Goal: Task Accomplishment & Management: Manage account settings

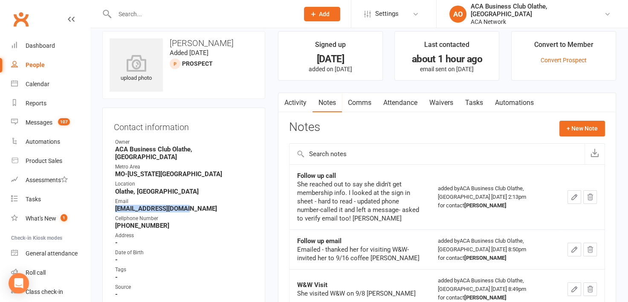
drag, startPoint x: 196, startPoint y: 203, endPoint x: 115, endPoint y: 201, distance: 80.6
click at [115, 205] on strong "[EMAIL_ADDRESS][DOMAIN_NAME]" at bounding box center [184, 209] width 139 height 8
copy strong "[EMAIL_ADDRESS][DOMAIN_NAME]"
drag, startPoint x: 143, startPoint y: 158, endPoint x: 423, endPoint y: 179, distance: 280.5
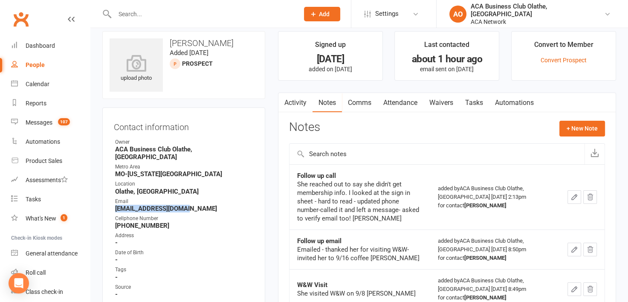
click at [428, 132] on div "Notes + New Note" at bounding box center [447, 132] width 316 height 22
click at [573, 124] on button "+ New Note" at bounding box center [582, 128] width 46 height 15
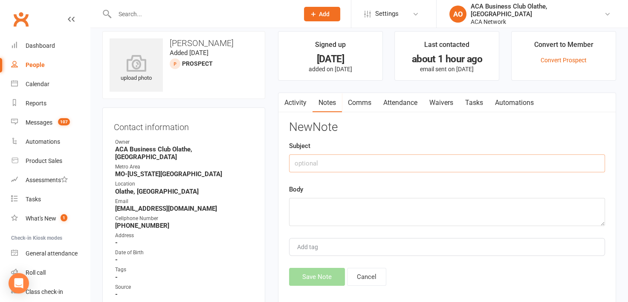
click at [317, 159] on input "text" at bounding box center [447, 163] width 316 height 18
type input "Follow up email with membership info"
click at [307, 203] on textarea at bounding box center [447, 212] width 316 height 28
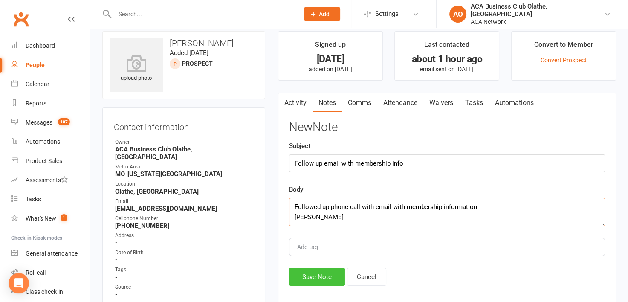
type textarea "Followed up phone call with email with membership information. [PERSON_NAME]"
click at [322, 275] on button "Save Note" at bounding box center [317, 277] width 56 height 18
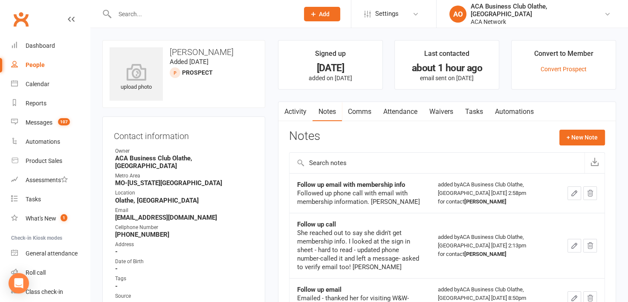
click at [134, 13] on input "text" at bounding box center [202, 14] width 181 height 12
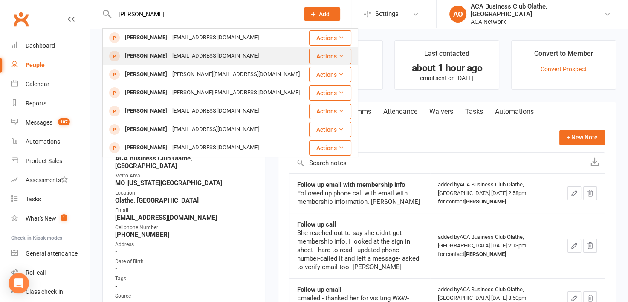
type input "[PERSON_NAME]"
click at [162, 53] on div "[PERSON_NAME]" at bounding box center [145, 56] width 47 height 12
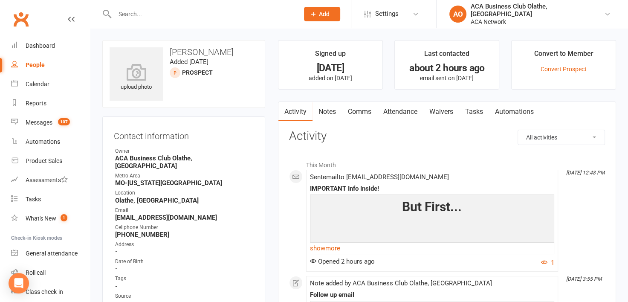
click at [330, 107] on link "Notes" at bounding box center [327, 112] width 29 height 20
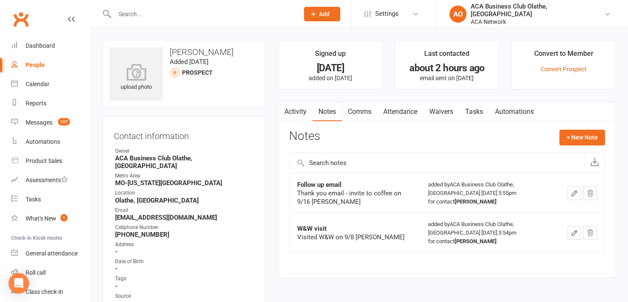
click at [47, 63] on link "People" at bounding box center [50, 64] width 79 height 19
select select "50893"
select select "100"
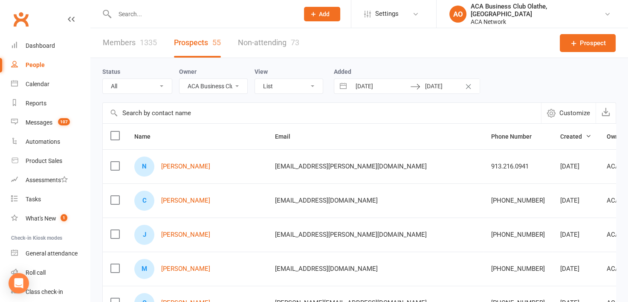
click at [169, 14] on input "text" at bounding box center [202, 14] width 181 height 12
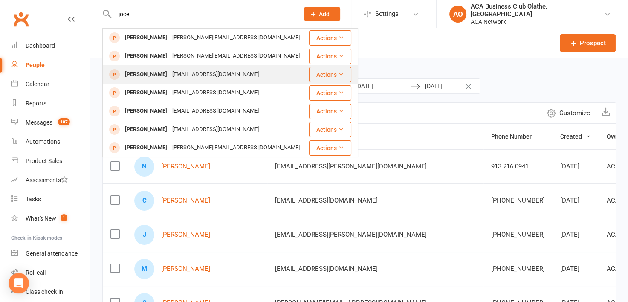
type input "jocel"
click at [187, 71] on div "[EMAIL_ADDRESS][DOMAIN_NAME]" at bounding box center [216, 74] width 92 height 12
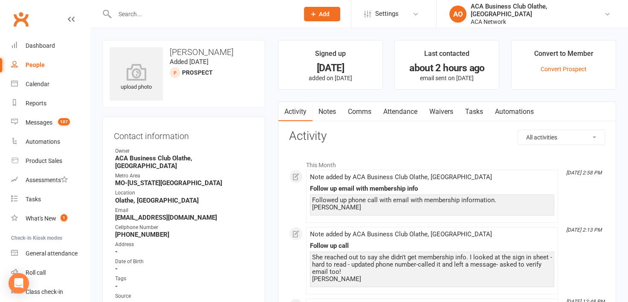
click at [326, 113] on link "Notes" at bounding box center [327, 112] width 29 height 20
